Goal: Find specific page/section: Find specific page/section

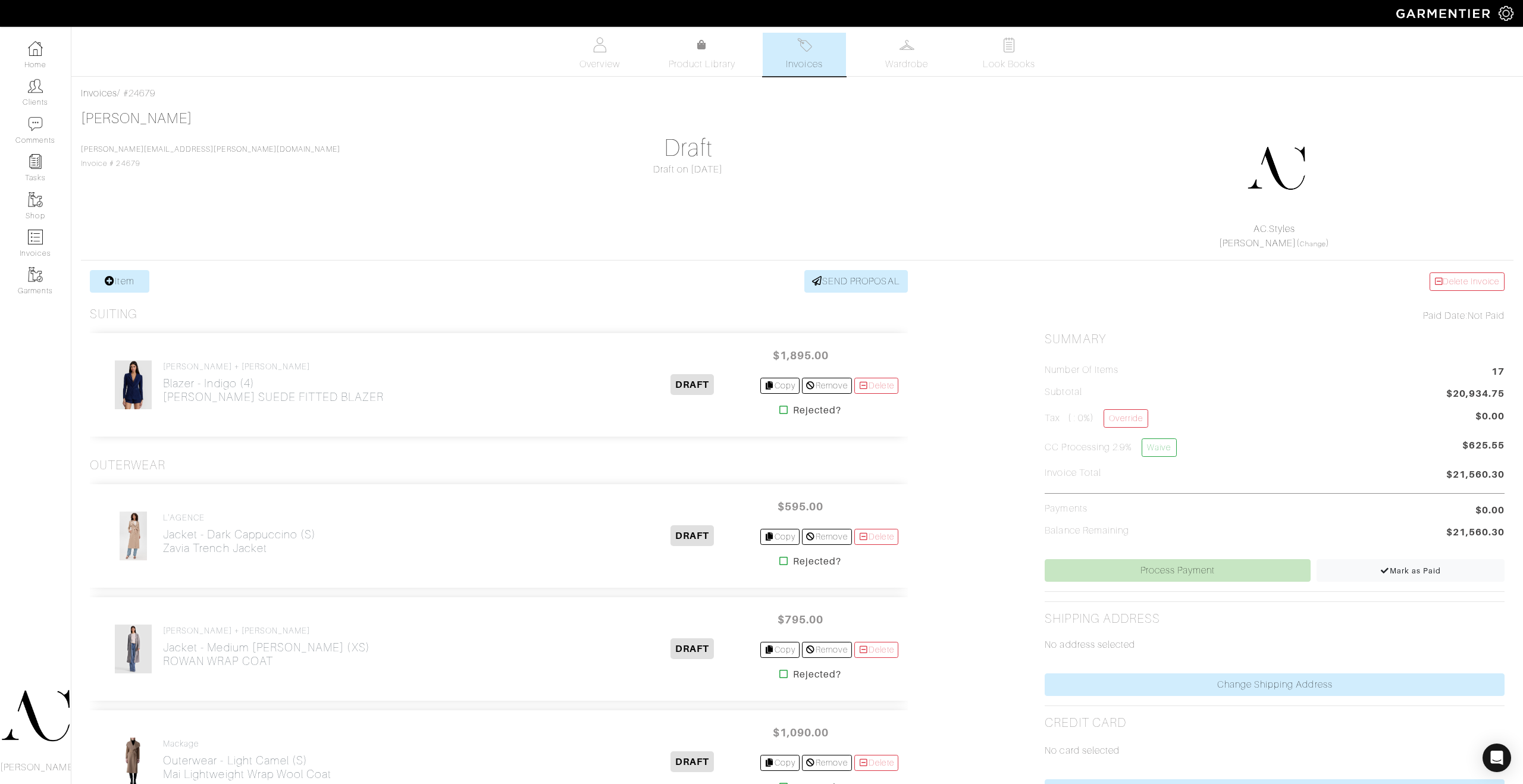
scroll to position [1221, 0]
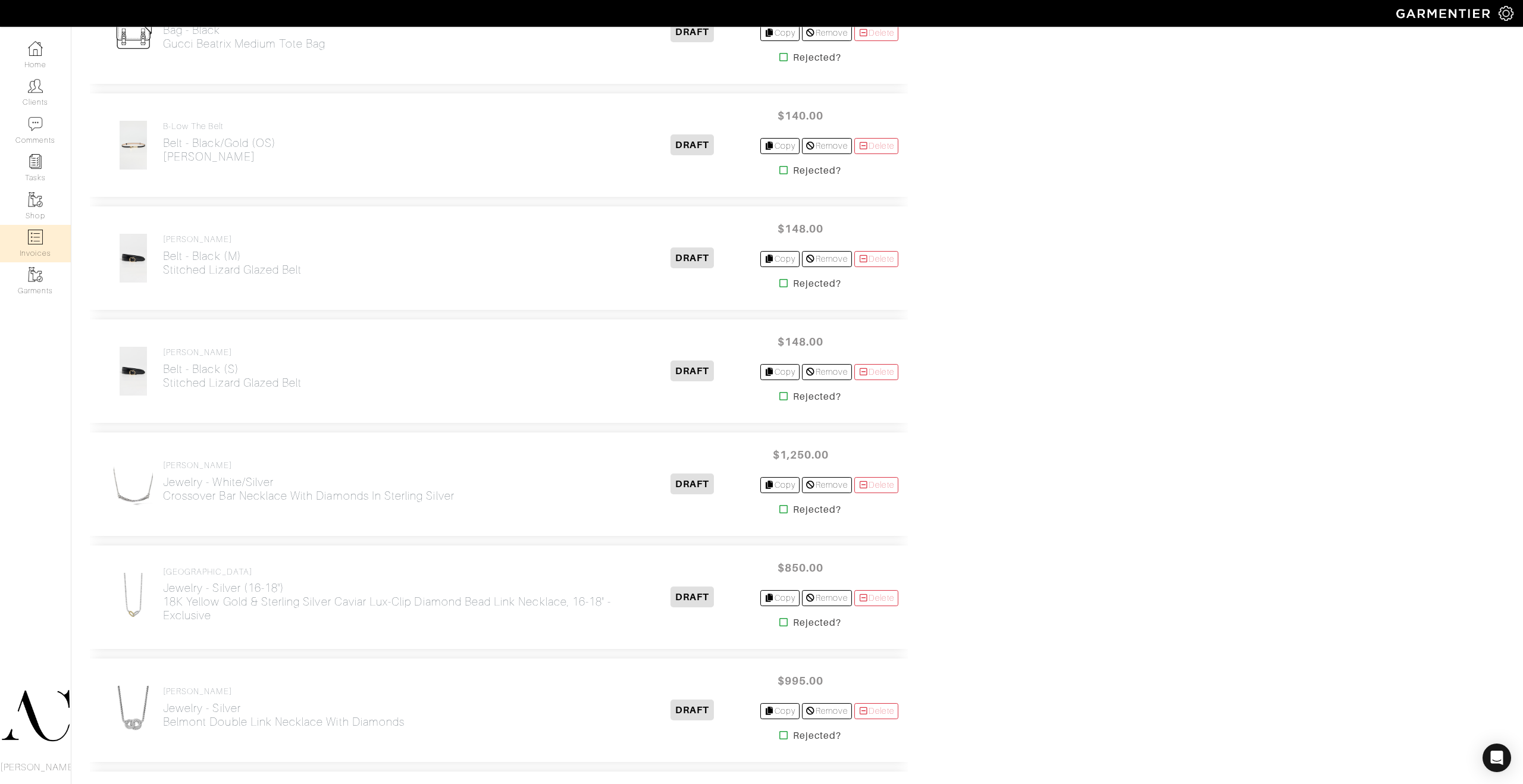
click at [39, 240] on img at bounding box center [35, 237] width 15 height 15
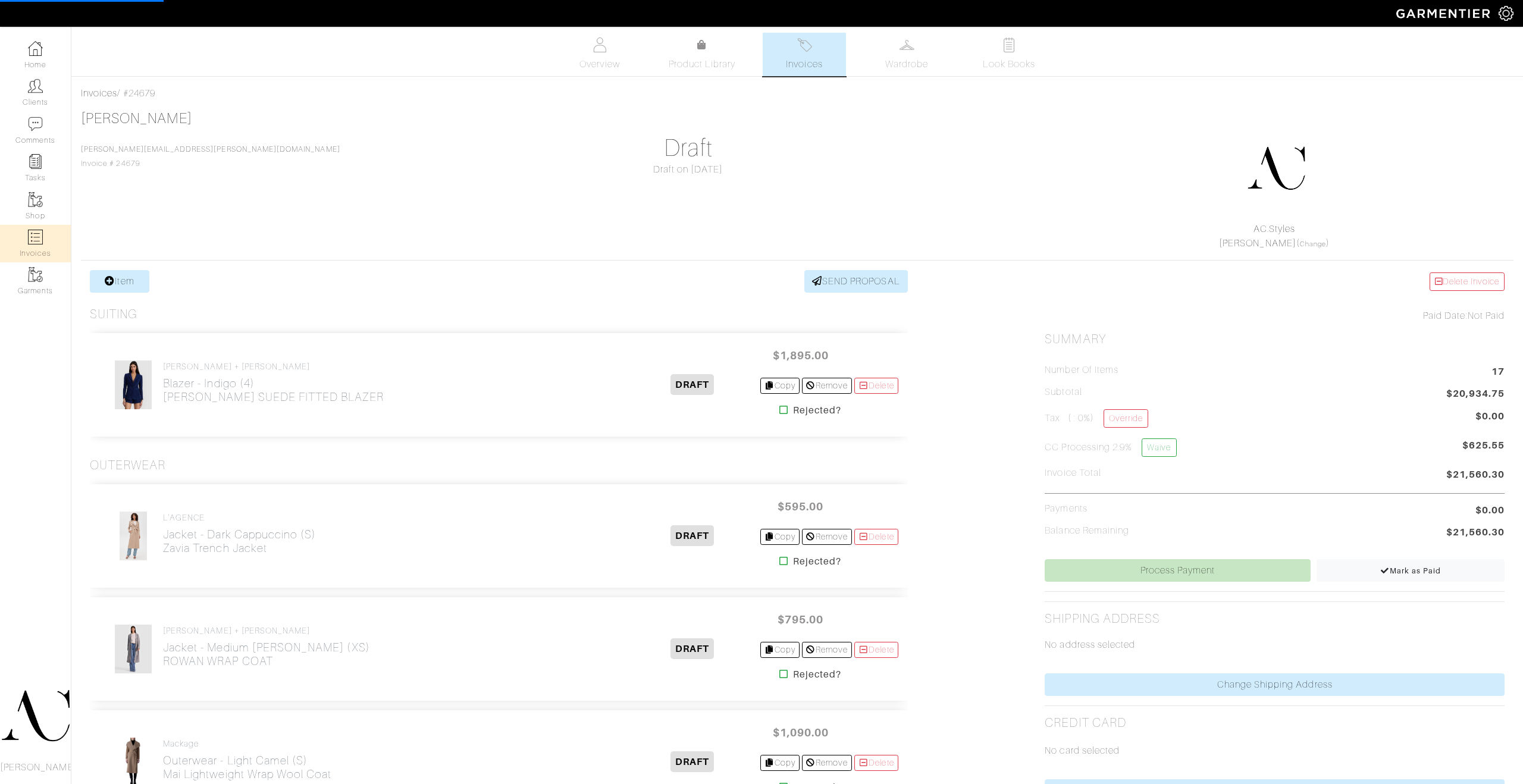
select select
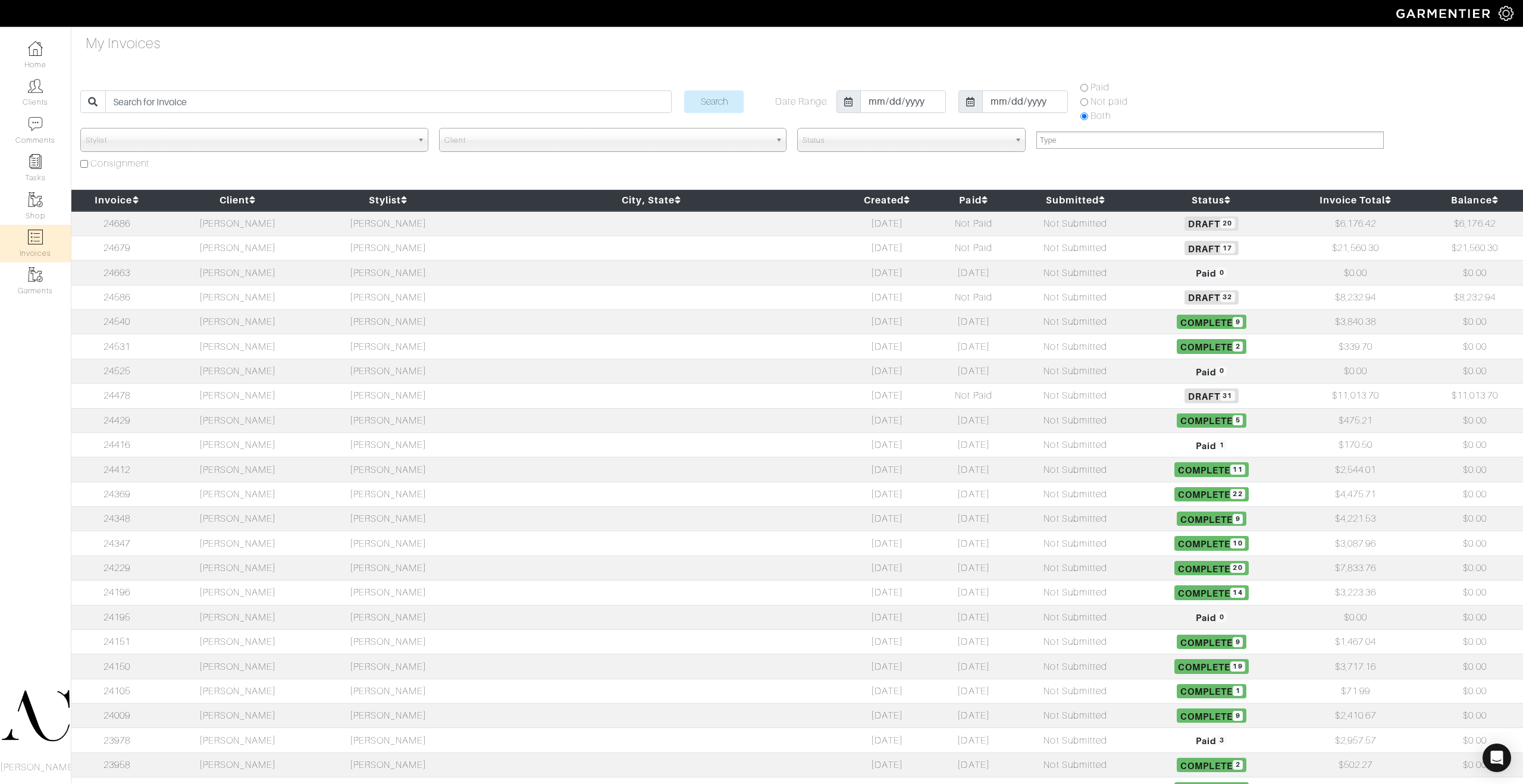
click at [313, 303] on td "[PERSON_NAME]" at bounding box center [237, 297] width 150 height 24
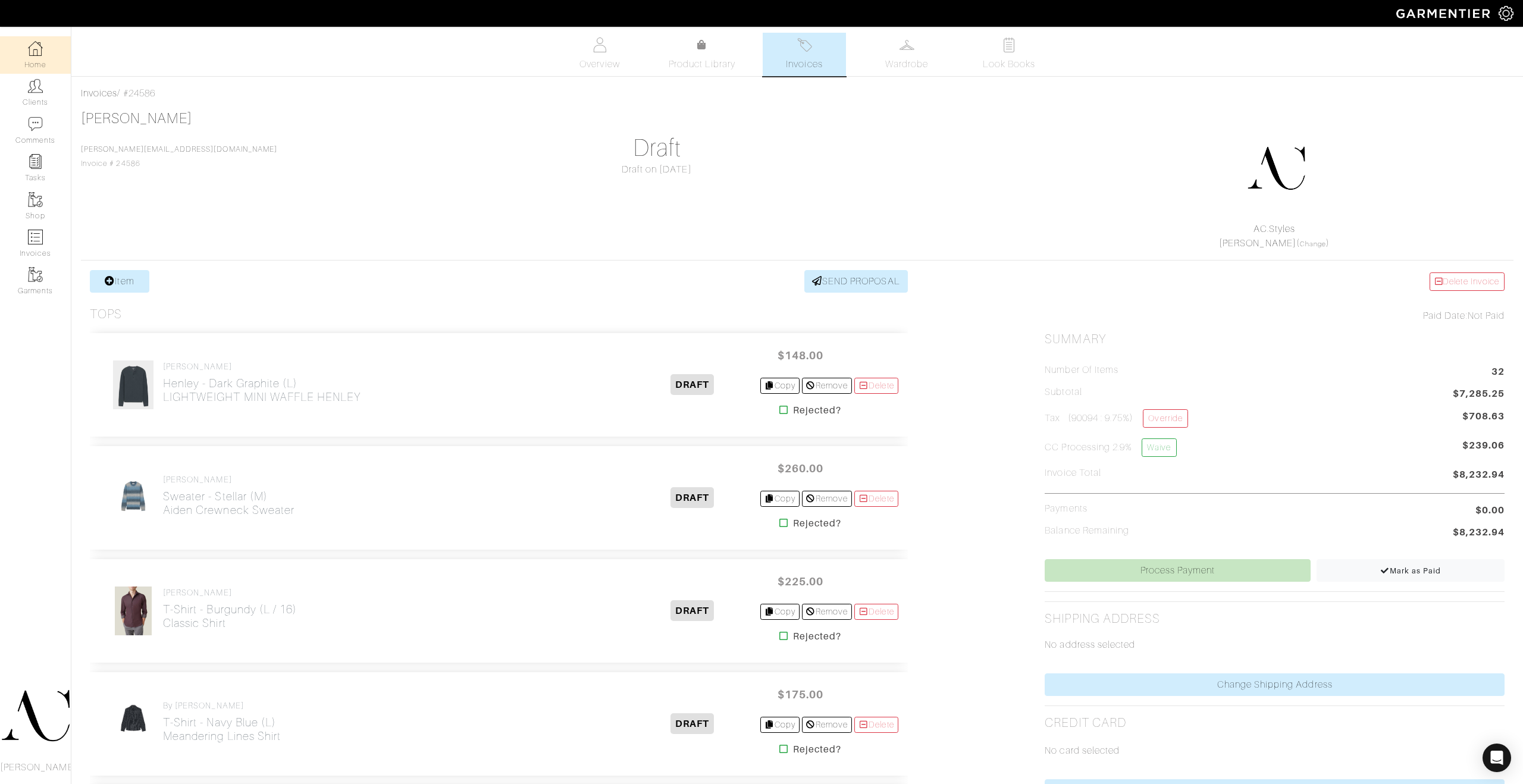
click at [41, 51] on img at bounding box center [35, 48] width 15 height 15
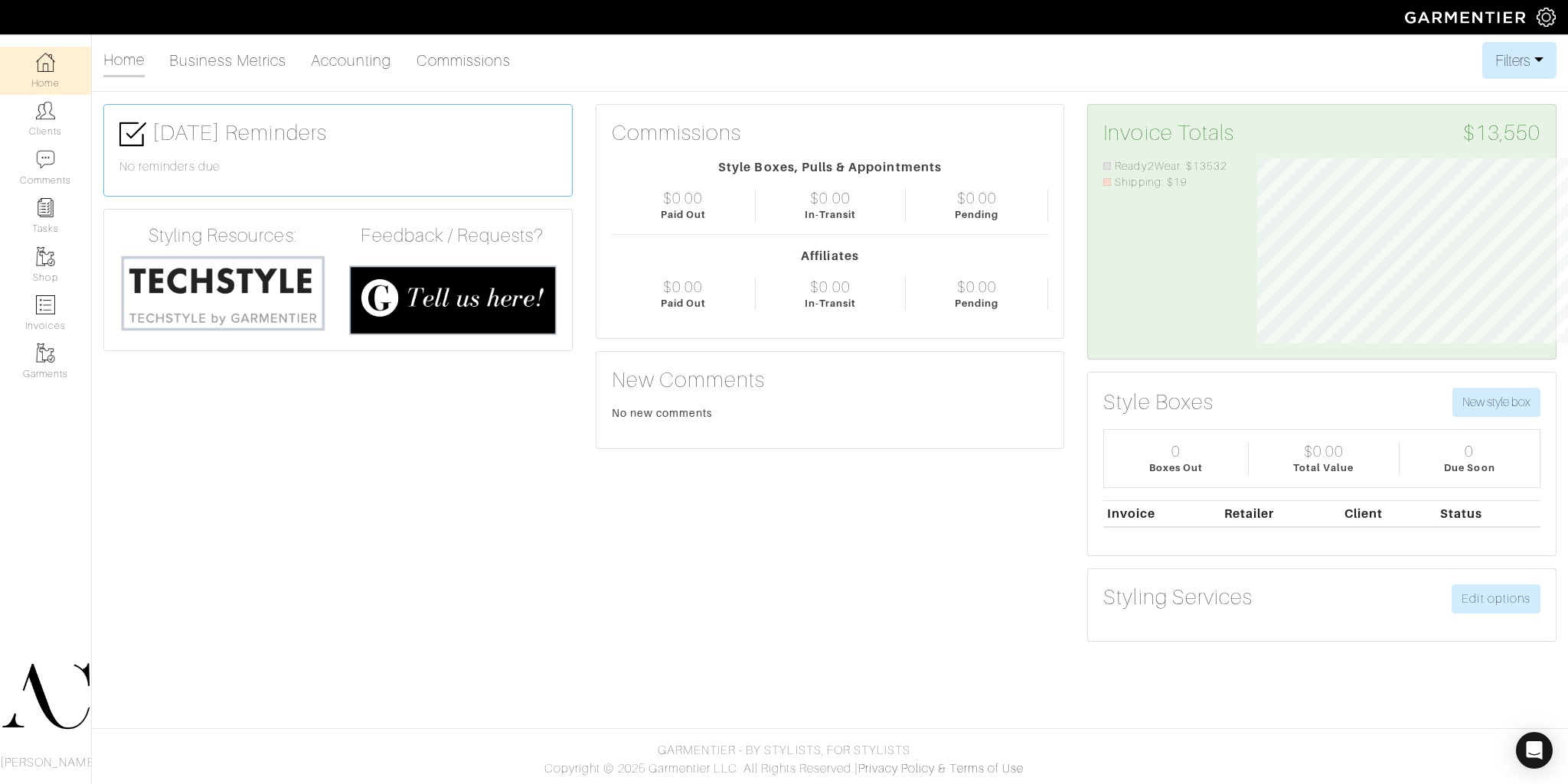
scroll to position [765064, 765311]
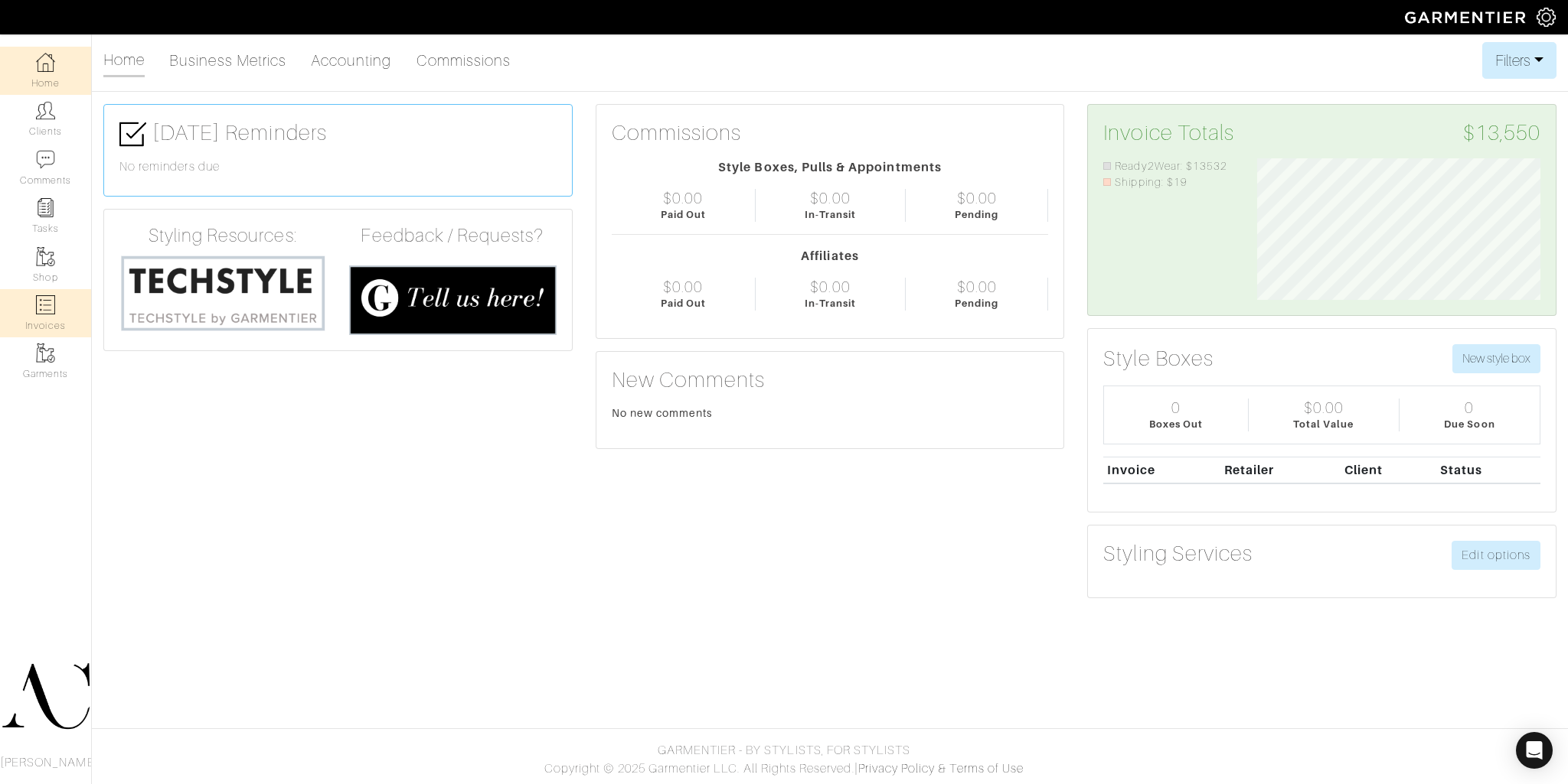
click at [64, 313] on link "Invoices" at bounding box center [46, 313] width 91 height 48
select select
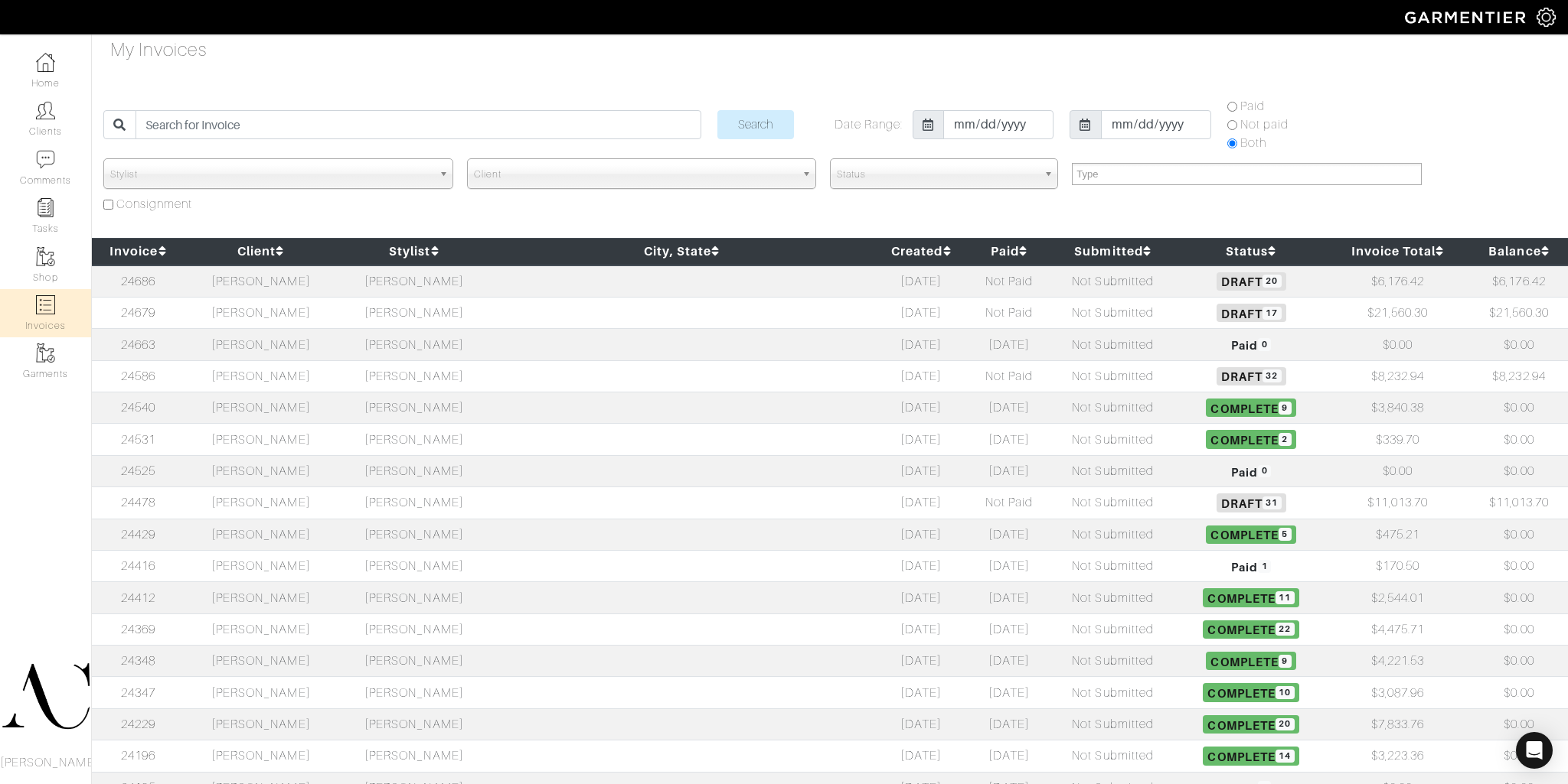
scroll to position [11, 0]
